Goal: Transaction & Acquisition: Purchase product/service

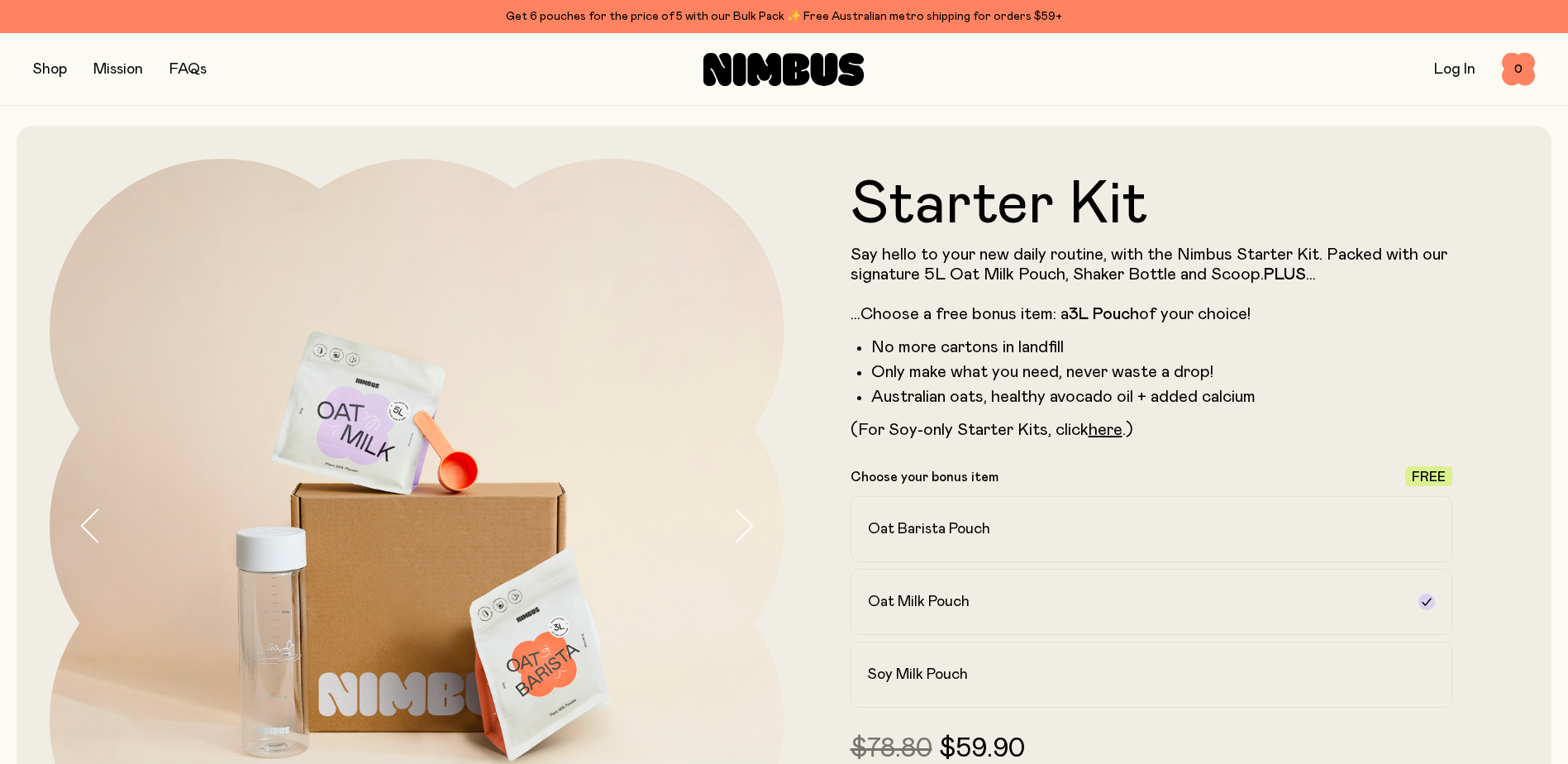
click at [54, 68] on button "button" at bounding box center [50, 70] width 33 height 24
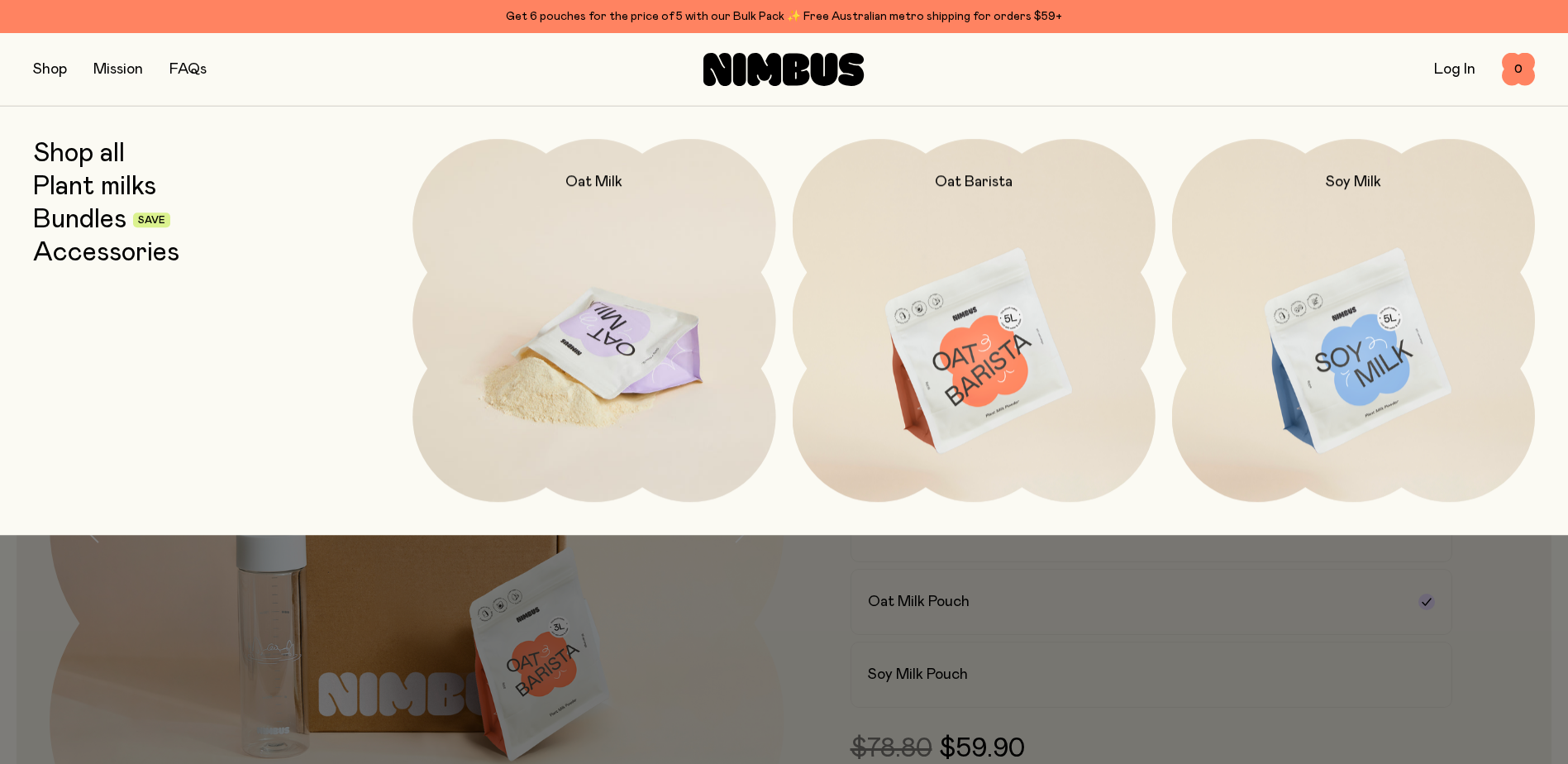
click at [633, 359] on img at bounding box center [594, 351] width 363 height 426
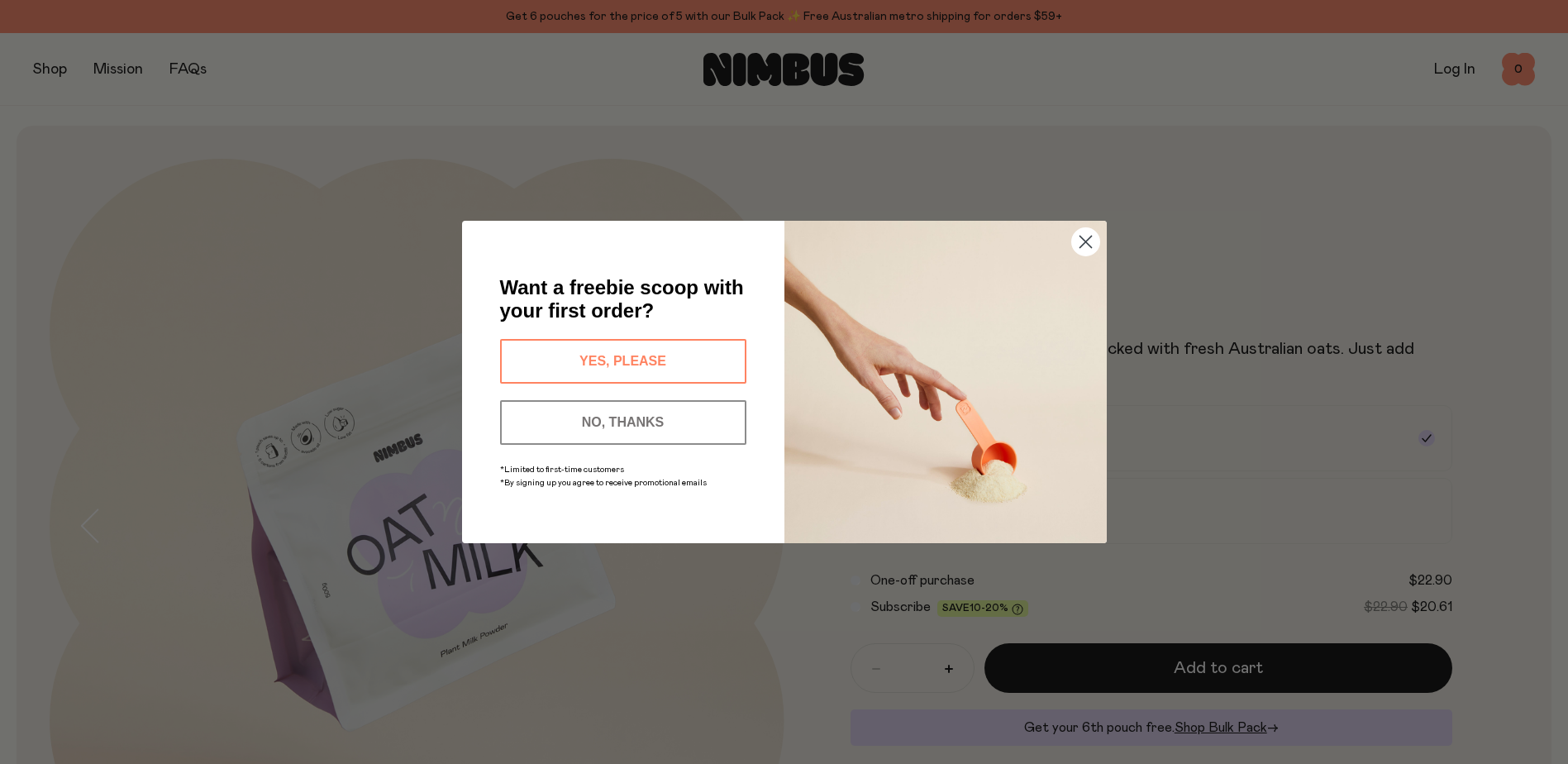
click at [643, 353] on button "YES, PLEASE" at bounding box center [623, 360] width 246 height 44
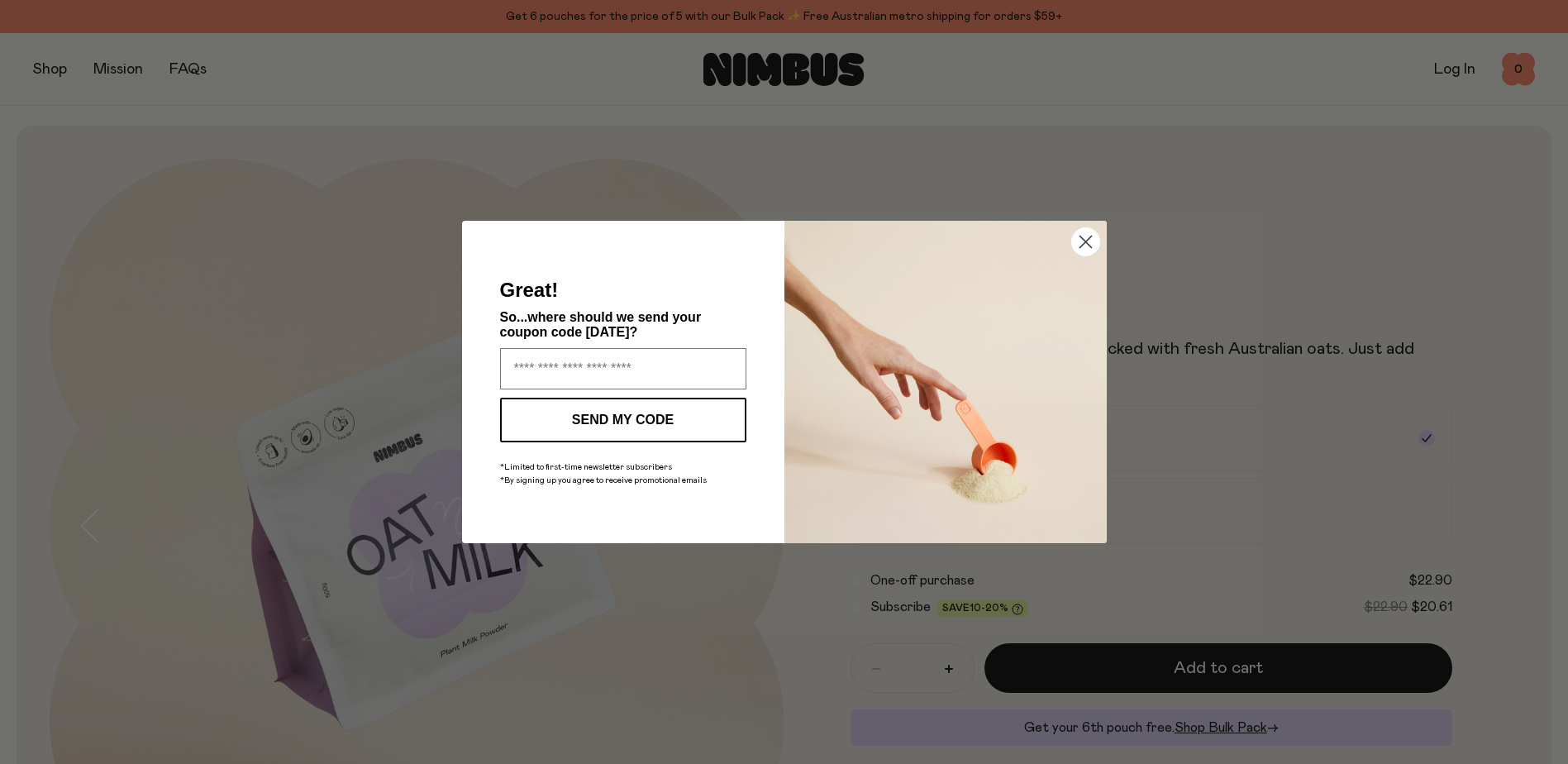
click at [1085, 236] on circle "Close dialog" at bounding box center [1085, 242] width 28 height 28
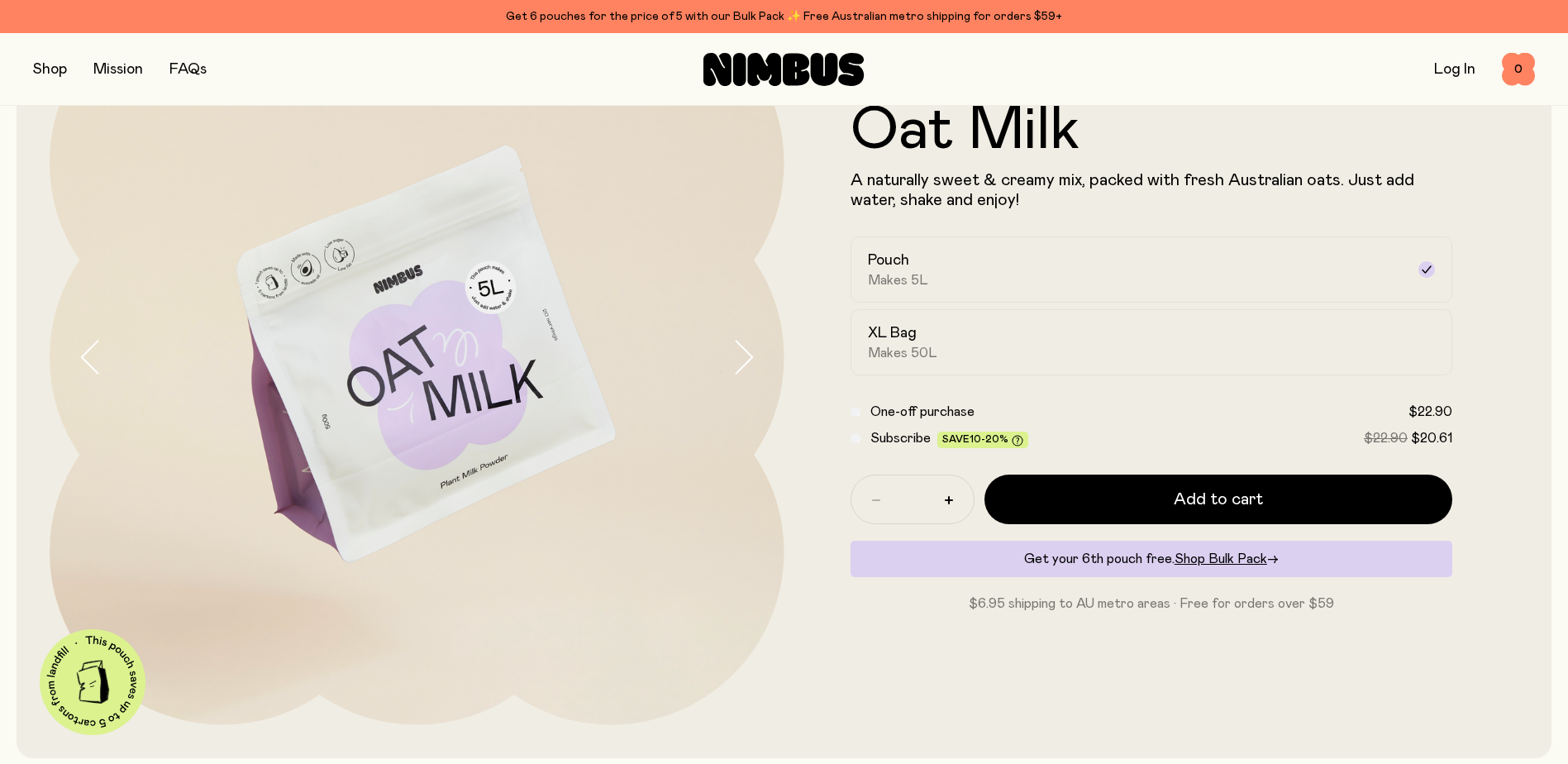
scroll to position [123, 0]
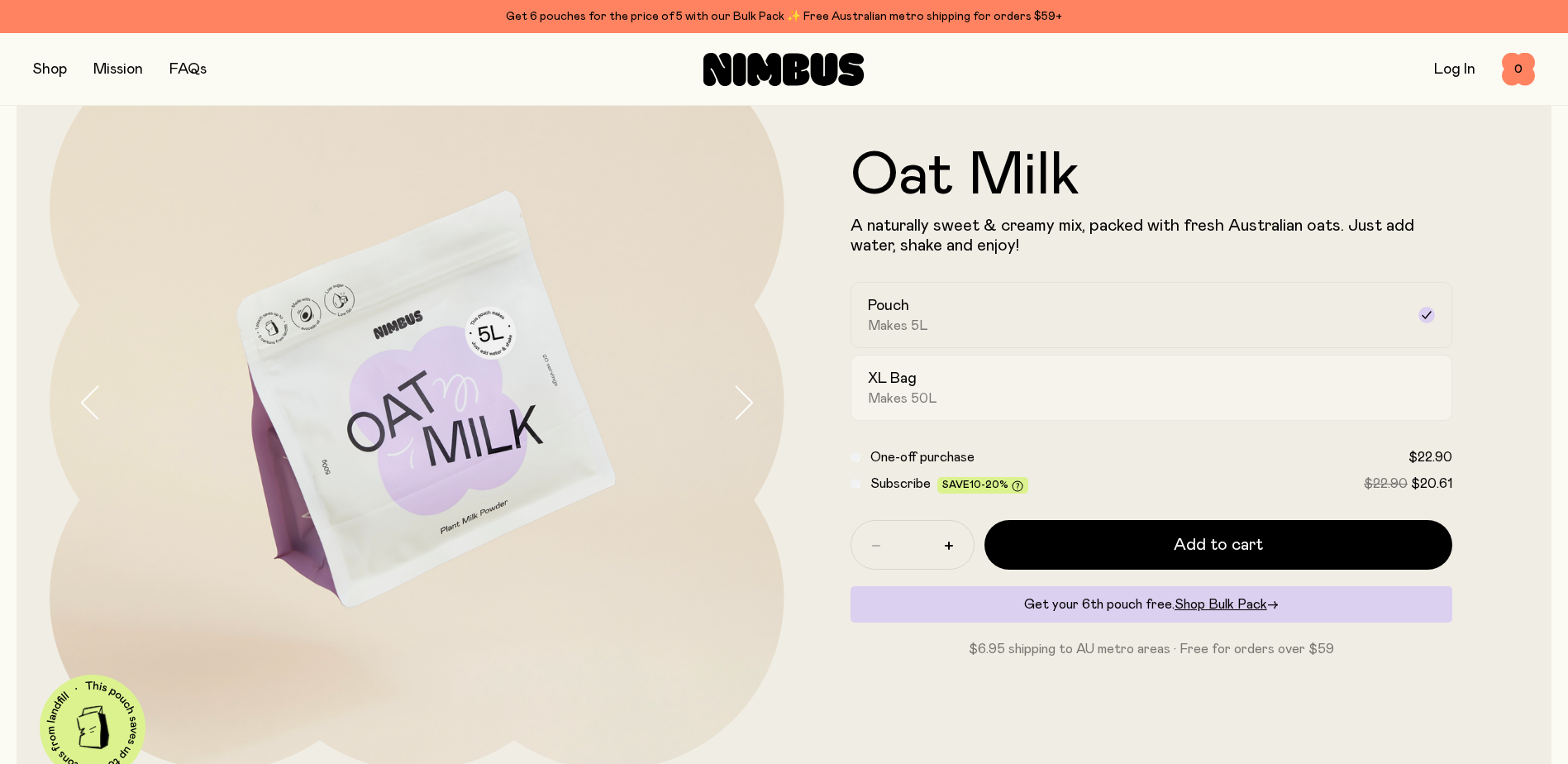
click at [910, 384] on h2 "XL Bag" at bounding box center [892, 378] width 49 height 20
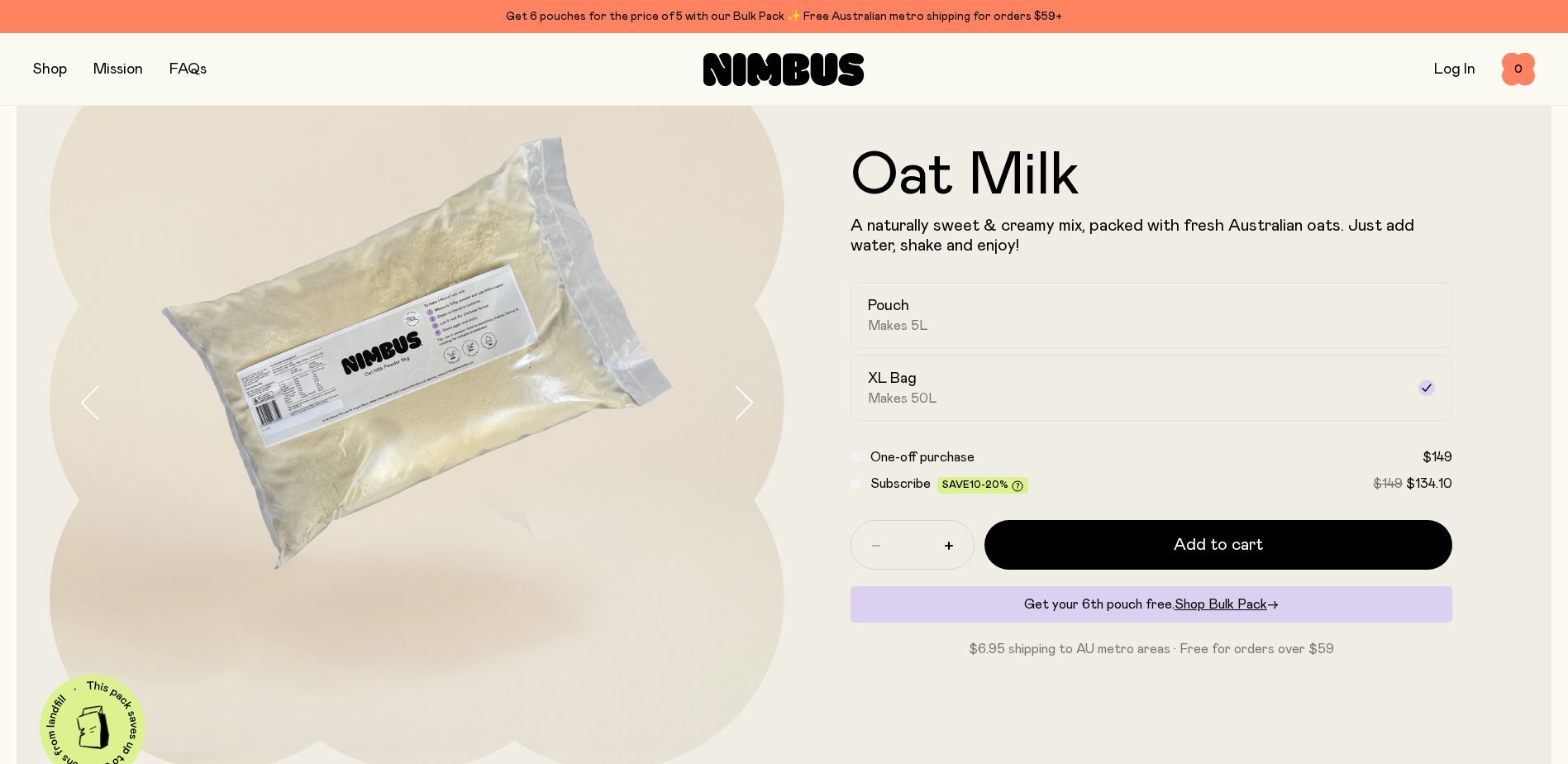
click at [43, 61] on button "button" at bounding box center [50, 70] width 33 height 24
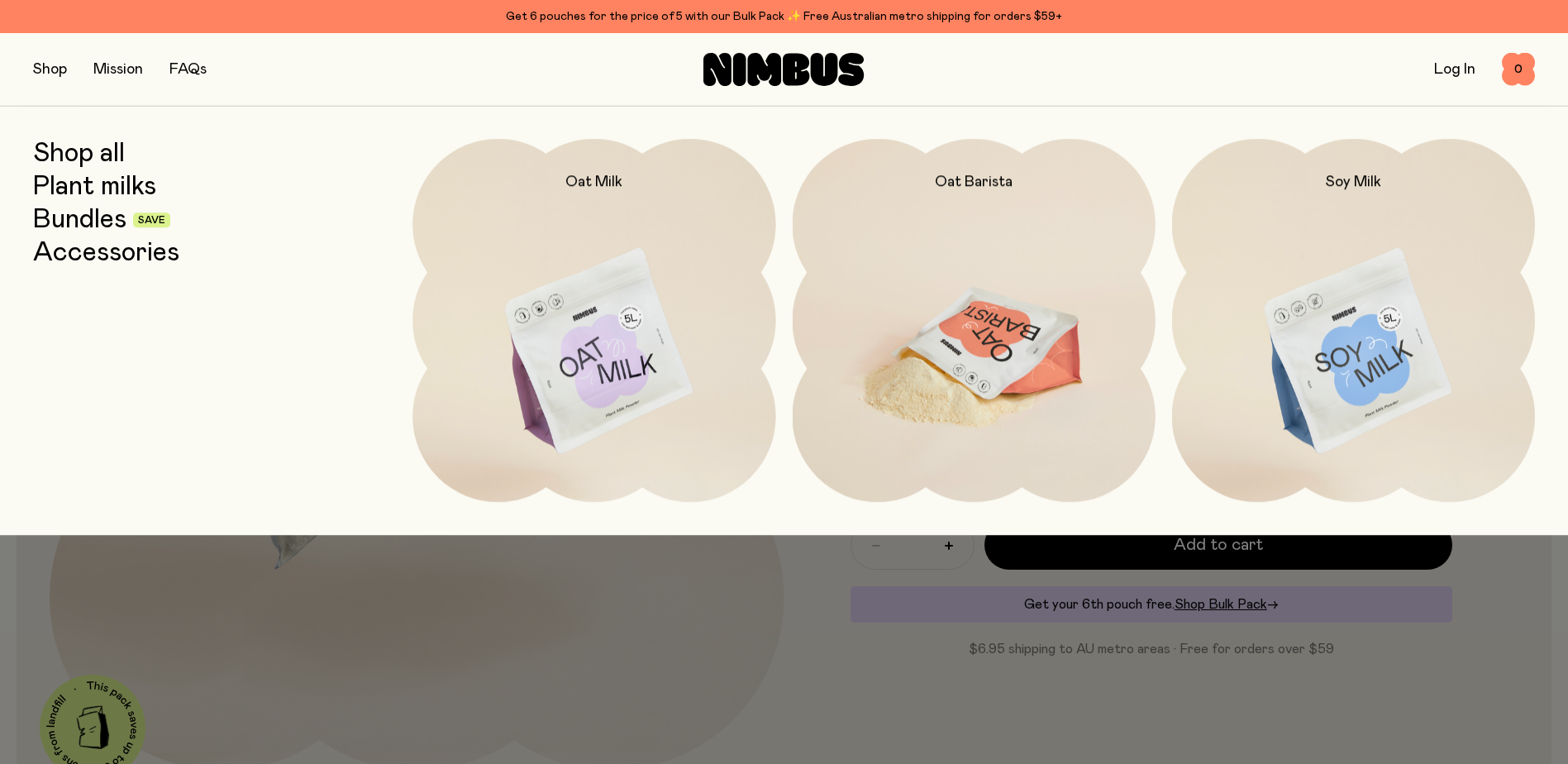
click at [1031, 343] on img at bounding box center [974, 351] width 363 height 426
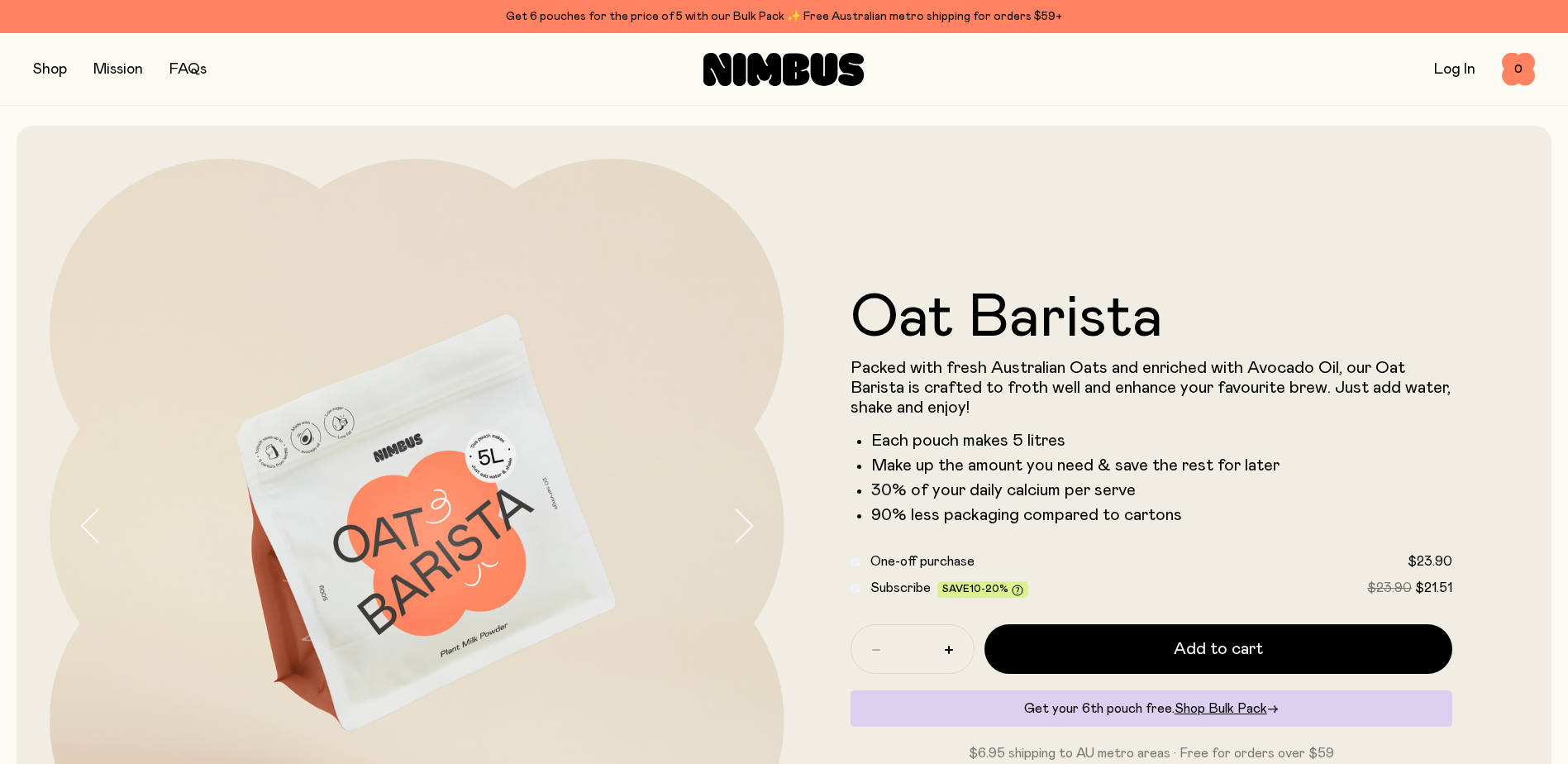
click at [46, 68] on button "button" at bounding box center [50, 70] width 33 height 24
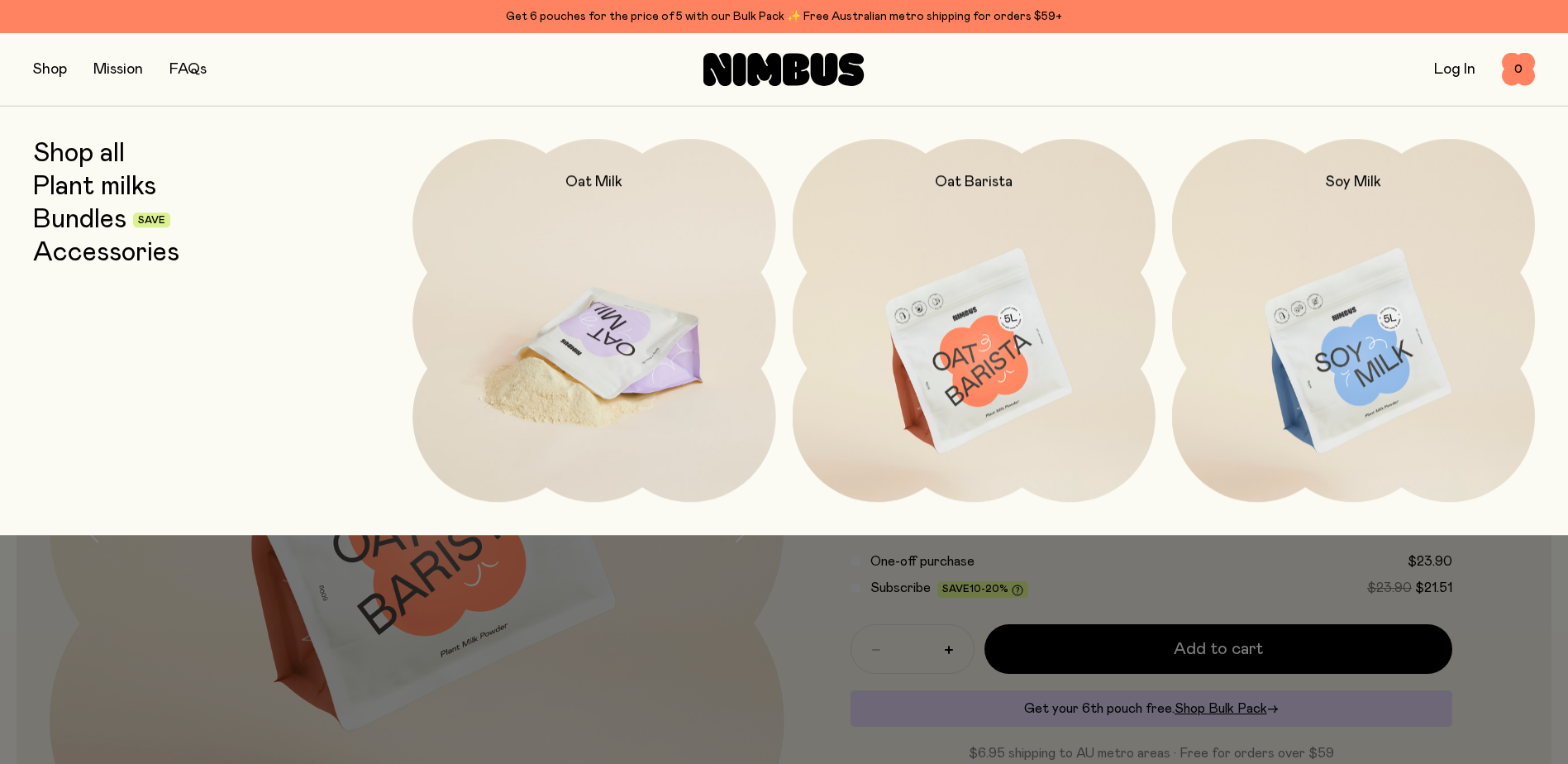
click at [627, 358] on img at bounding box center [594, 351] width 363 height 426
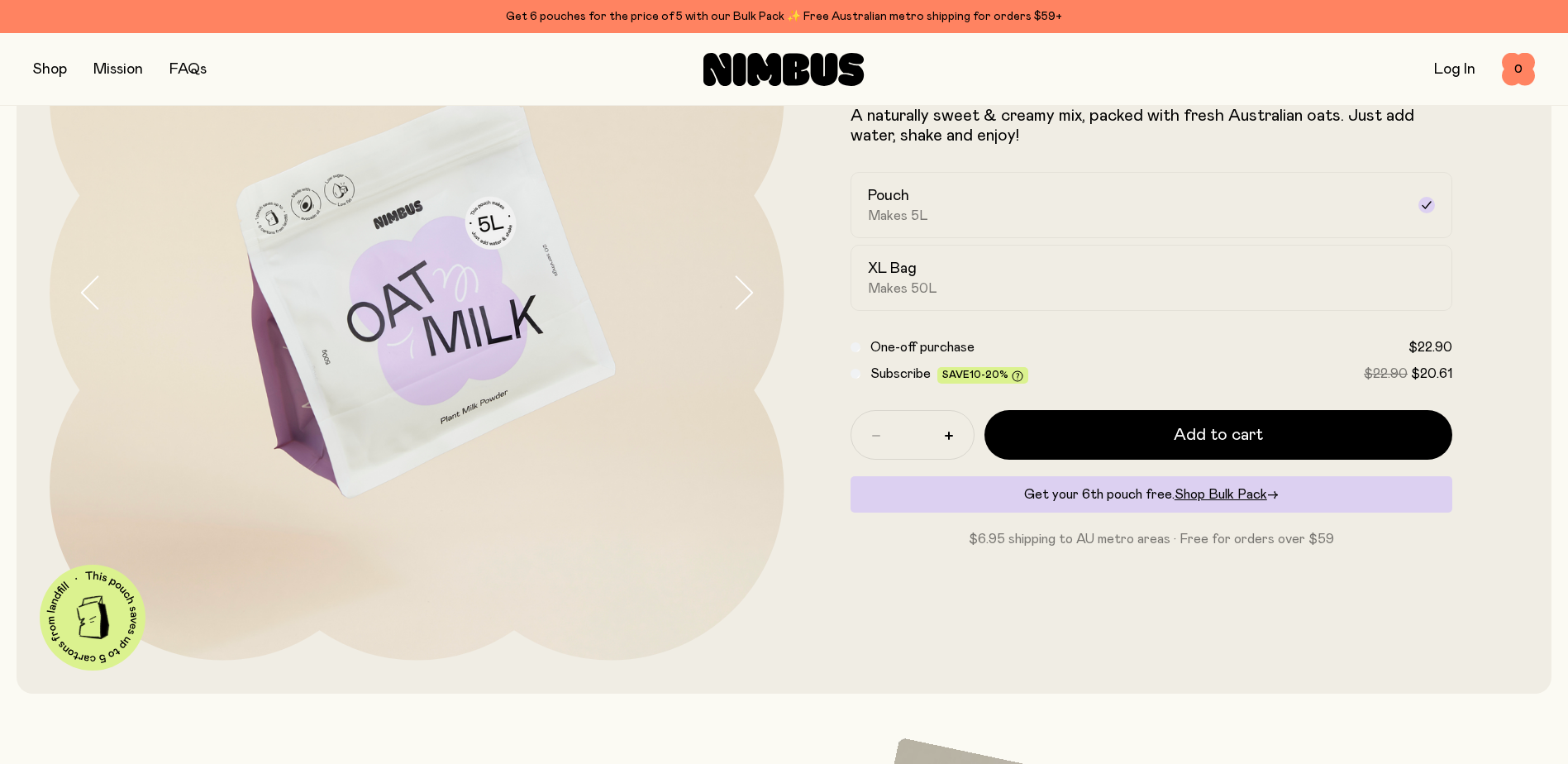
scroll to position [226, 0]
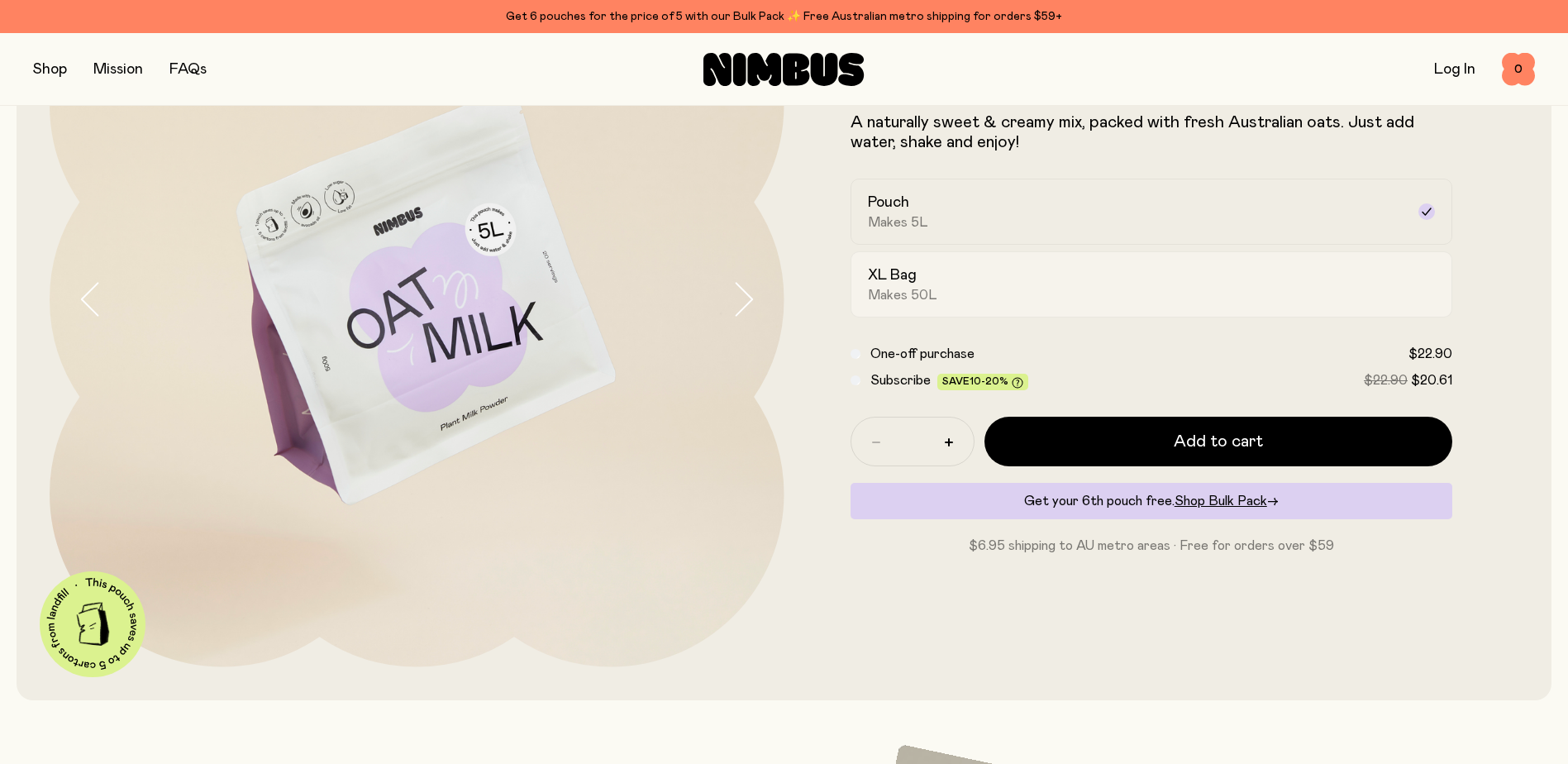
click at [1002, 292] on div "XL Bag Makes 50L" at bounding box center [1137, 284] width 538 height 38
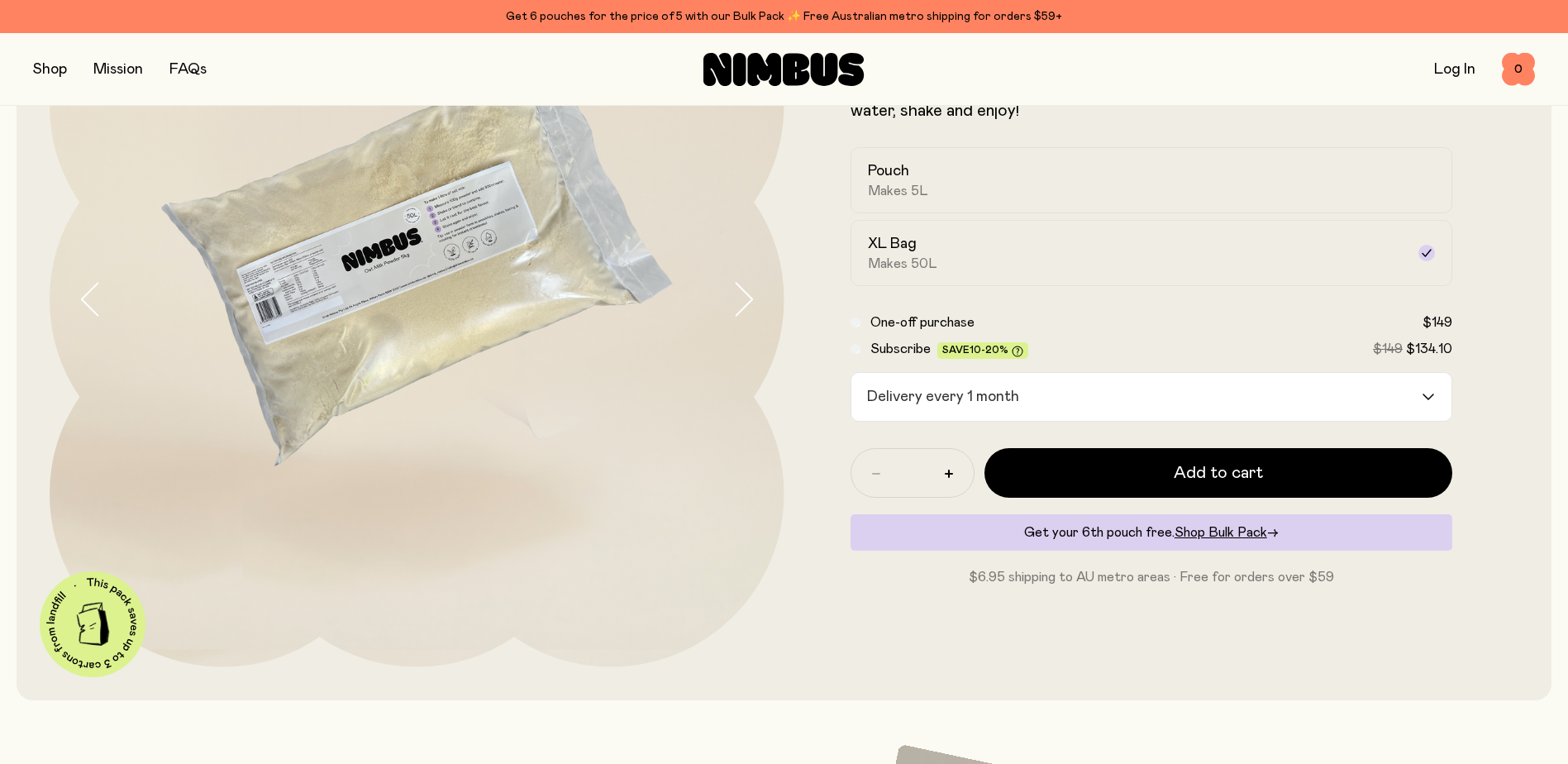
click at [1427, 393] on div "Loading..." at bounding box center [1437, 397] width 30 height 48
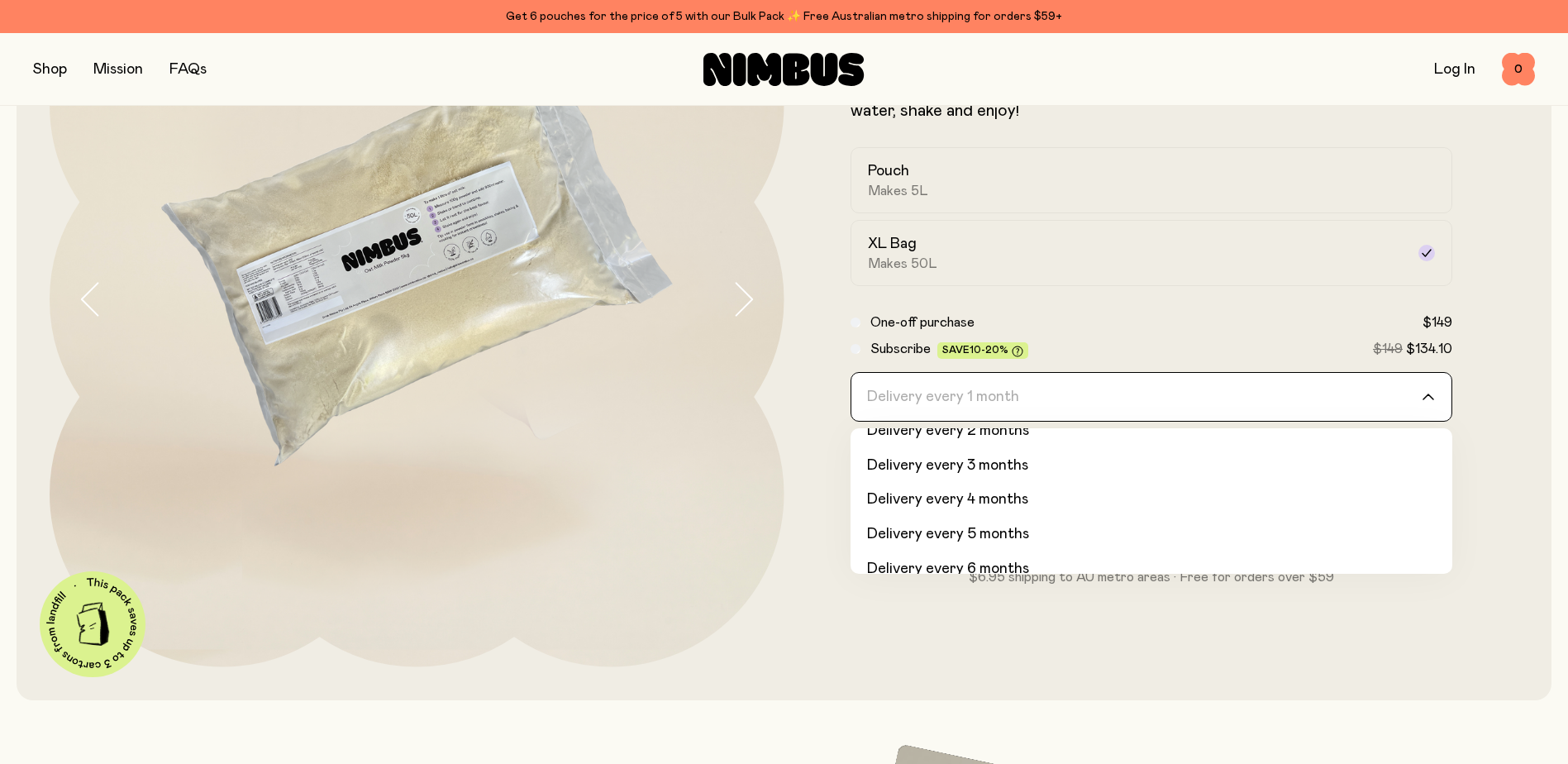
scroll to position [70, 0]
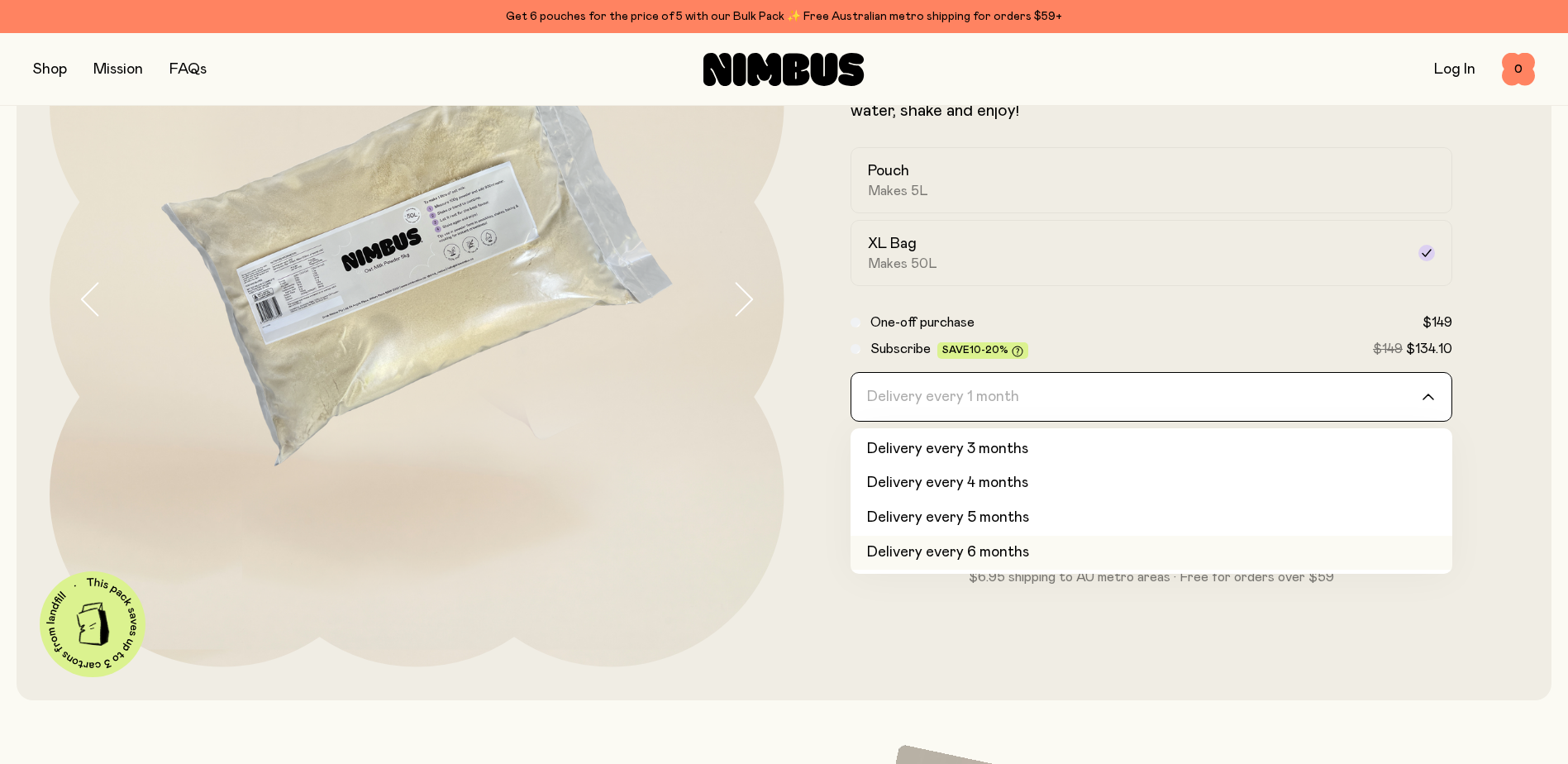
click at [1383, 560] on li "Delivery every 6 months" at bounding box center [1152, 552] width 603 height 34
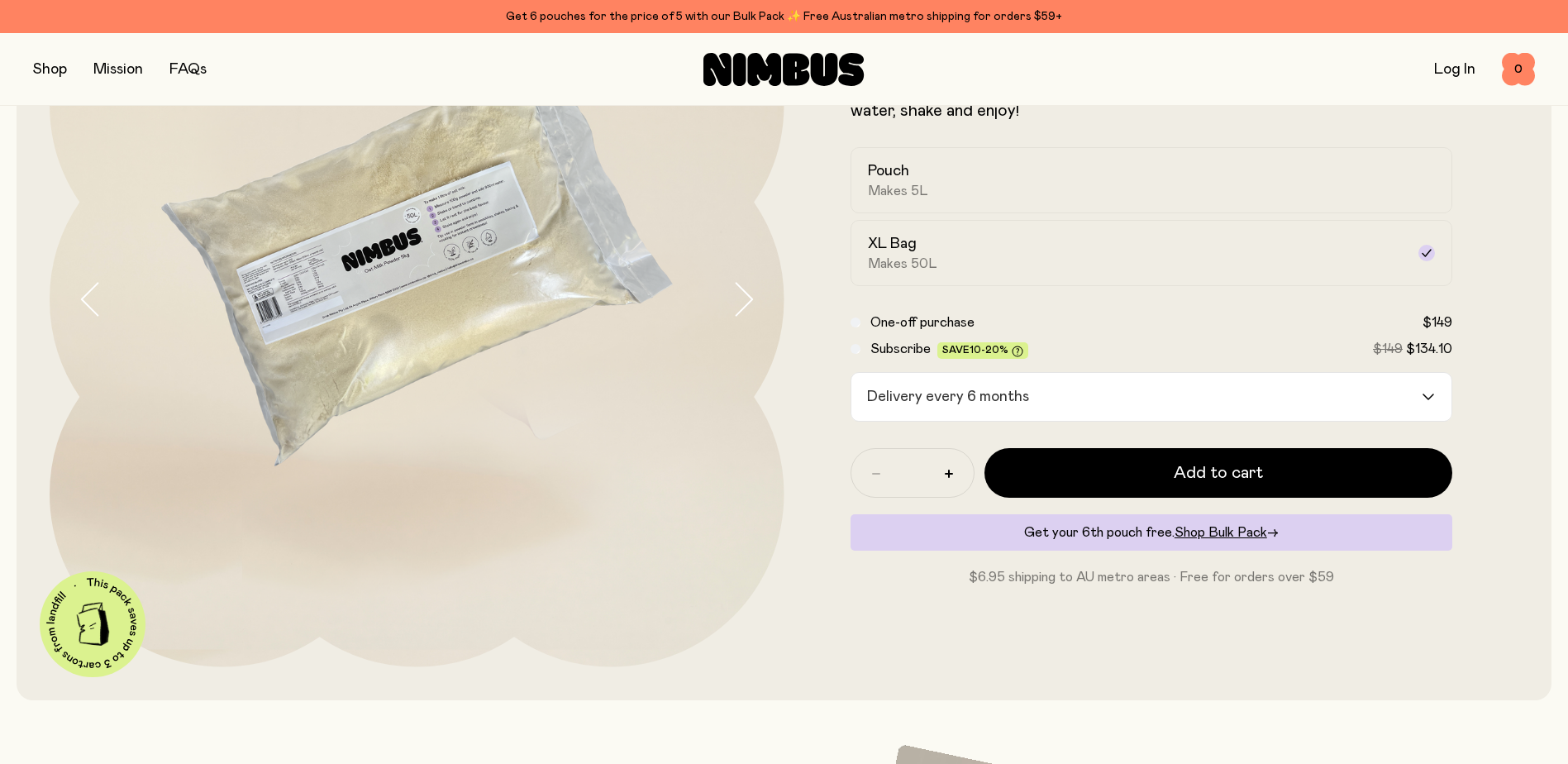
click at [1429, 394] on icon "Search for option" at bounding box center [1428, 397] width 13 height 7
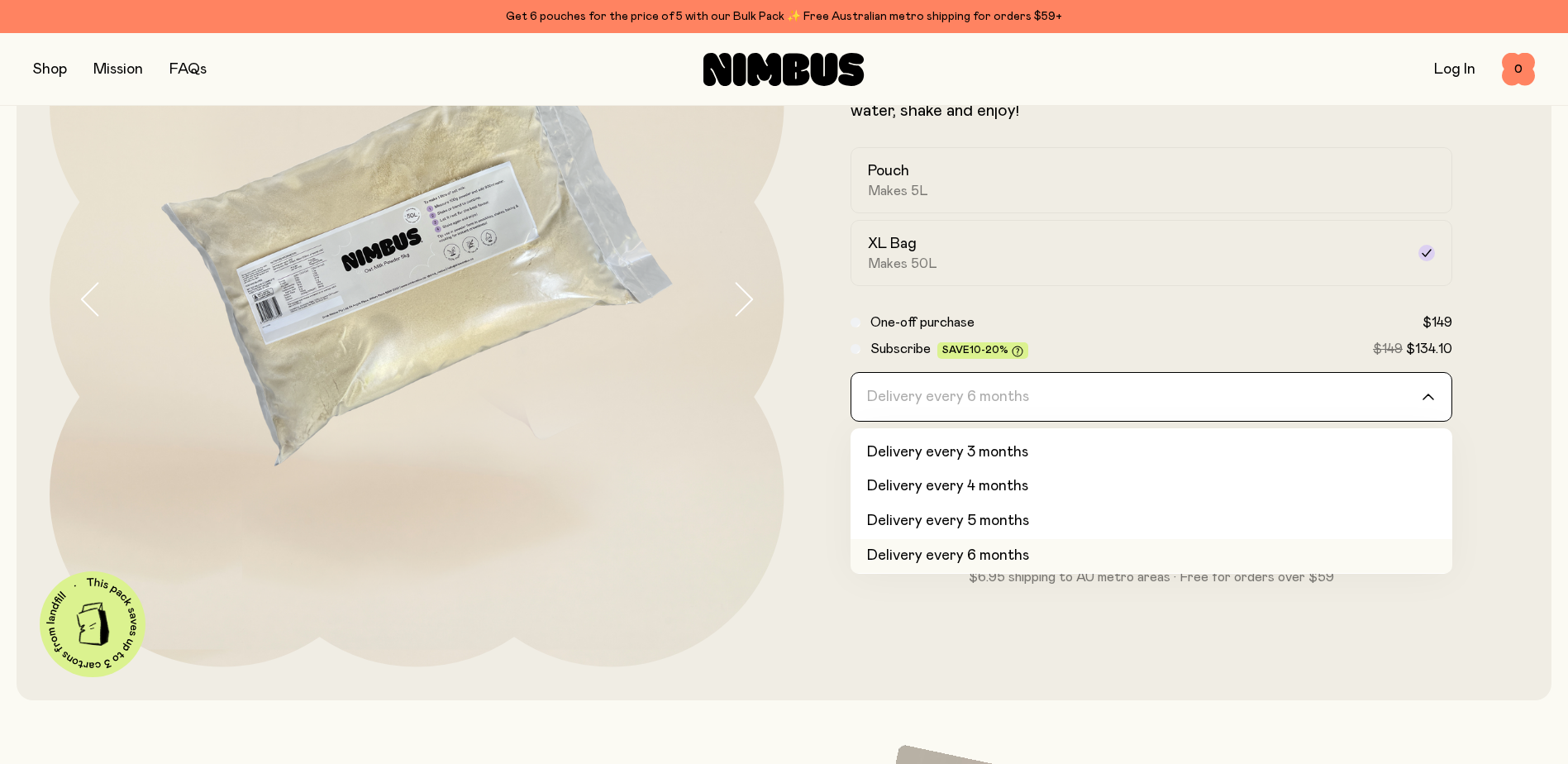
scroll to position [38, 0]
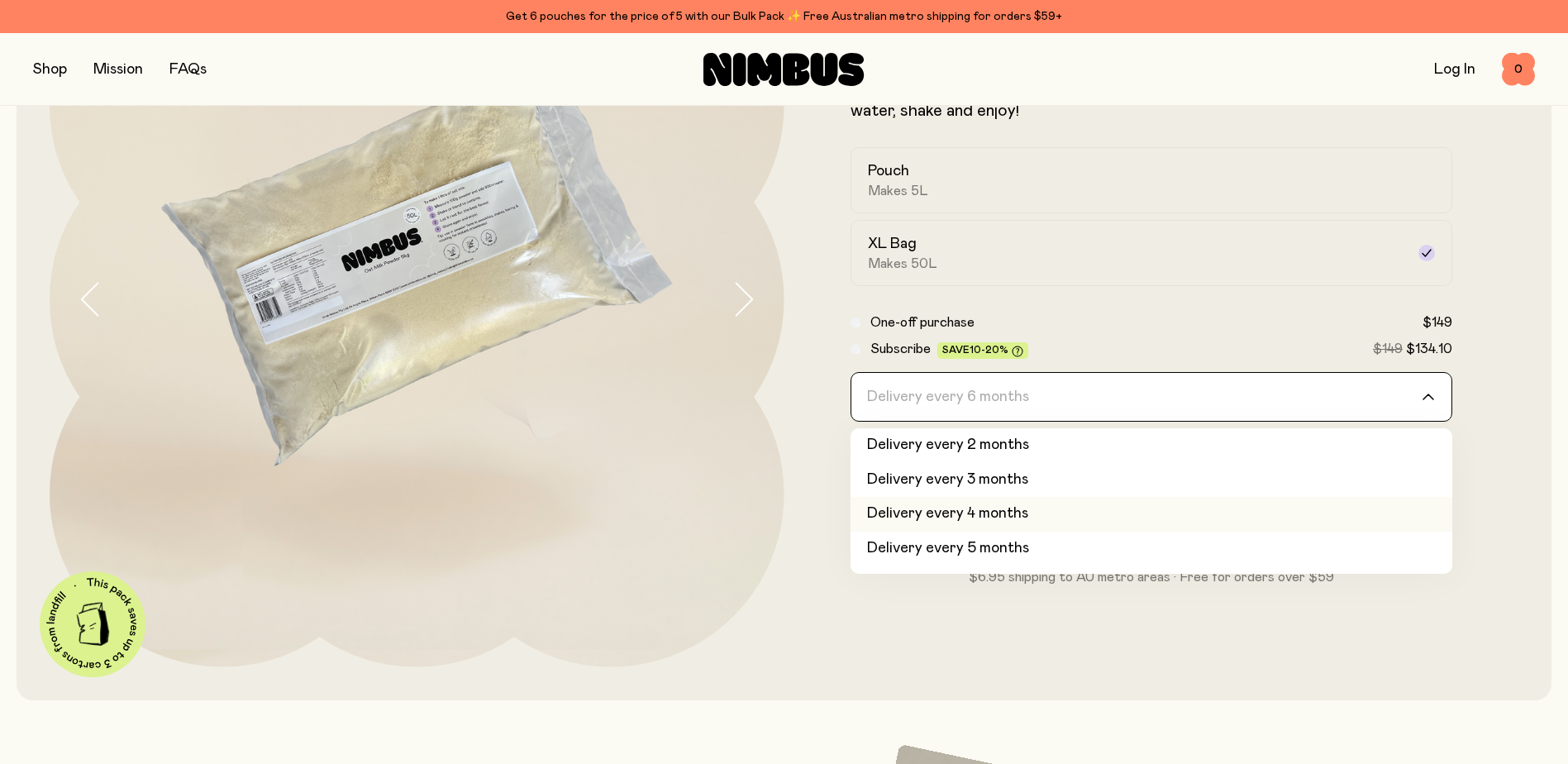
click at [1374, 515] on li "Delivery every 4 months" at bounding box center [1152, 514] width 603 height 34
